Goal: Information Seeking & Learning: Find specific fact

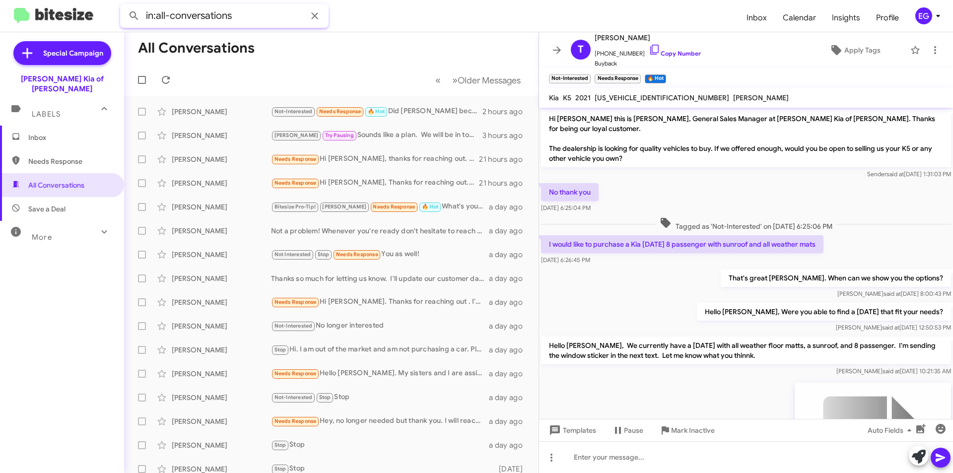
click at [211, 17] on input "in:all-conversations" at bounding box center [224, 16] width 208 height 24
paste input "[PHONE_NUMBER]"
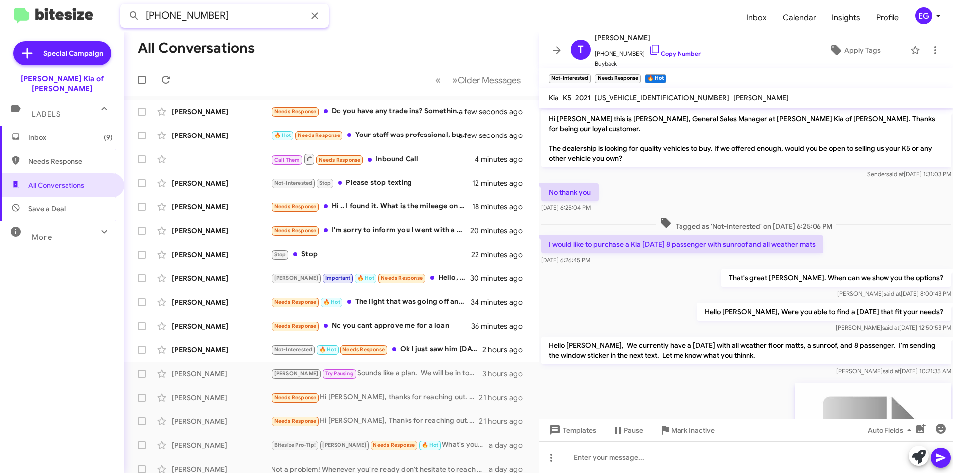
click at [124, 6] on button at bounding box center [134, 16] width 20 height 20
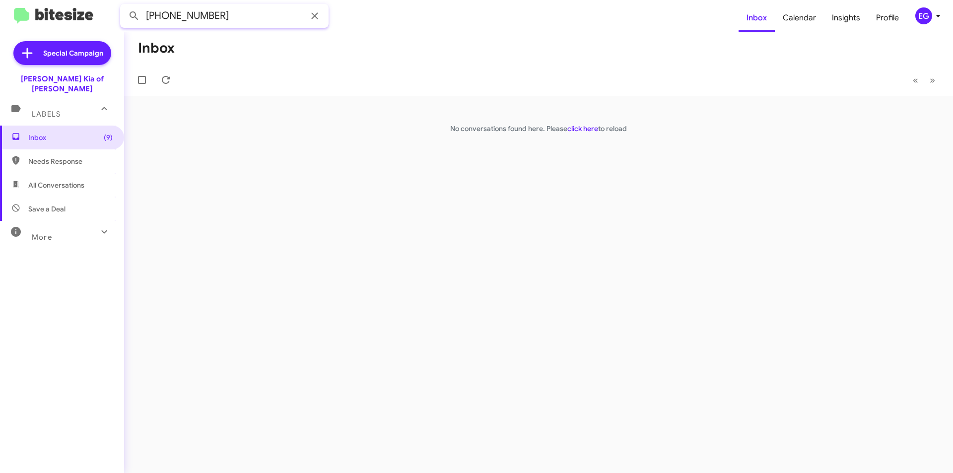
click at [222, 11] on input "[PHONE_NUMBER]" at bounding box center [224, 16] width 208 height 24
paste input "[PERSON_NAME]"
type input "[PERSON_NAME]"
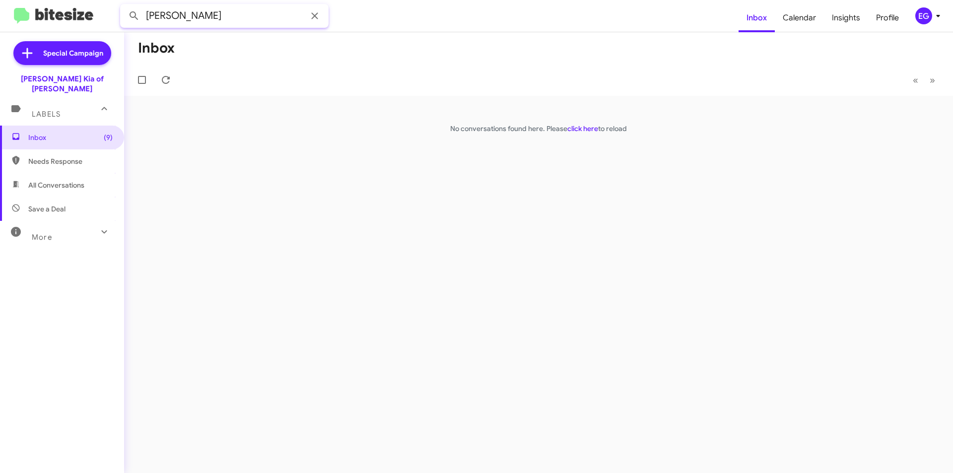
click at [124, 6] on button at bounding box center [134, 16] width 20 height 20
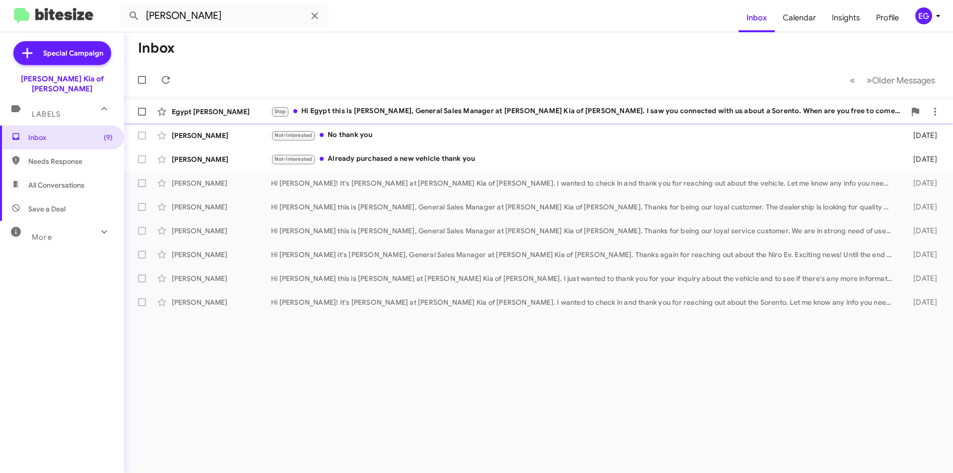
click at [240, 117] on div "[GEOGRAPHIC_DATA] [PERSON_NAME] Stop Hi [GEOGRAPHIC_DATA] this is [PERSON_NAME]…" at bounding box center [538, 112] width 813 height 20
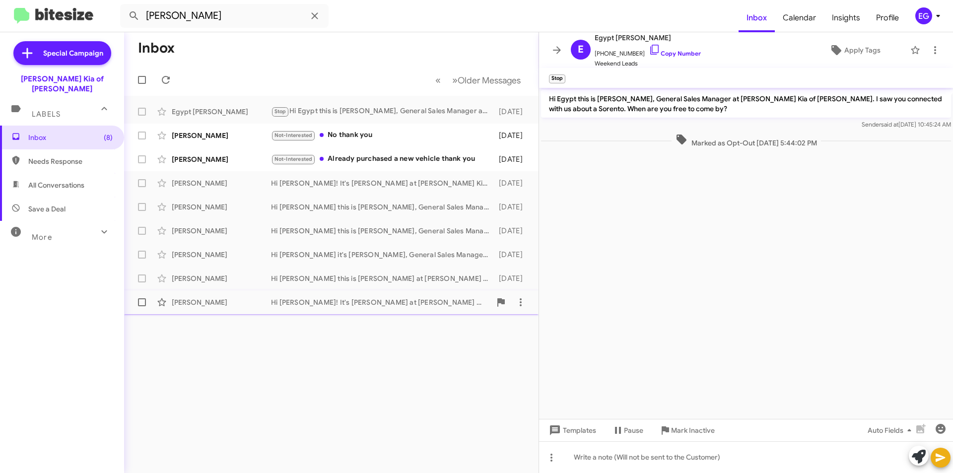
click at [221, 303] on div "[PERSON_NAME]" at bounding box center [221, 302] width 99 height 10
